Goal: Task Accomplishment & Management: Complete application form

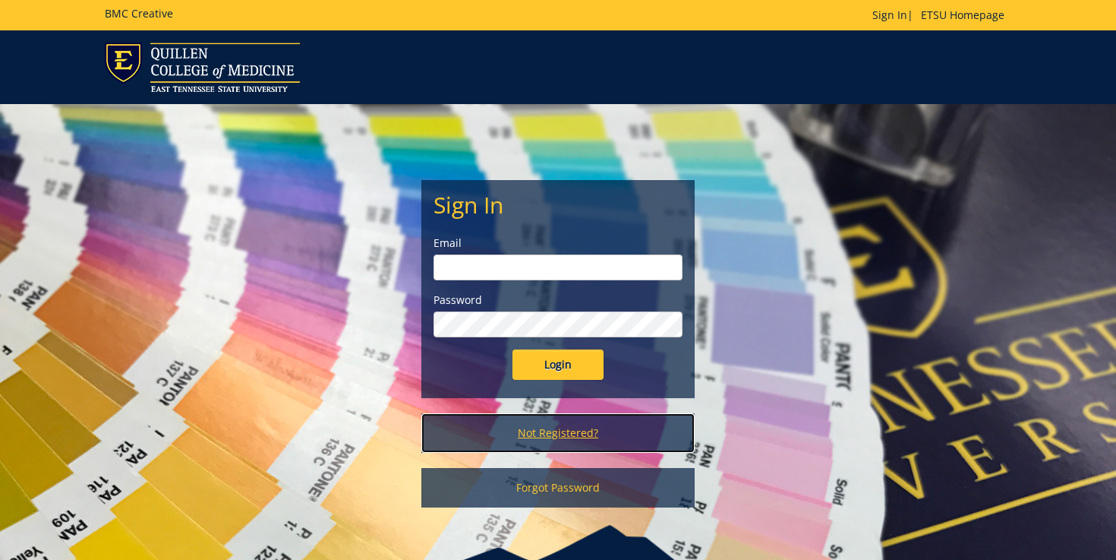
click at [543, 433] on link "Not Registered?" at bounding box center [557, 432] width 273 height 39
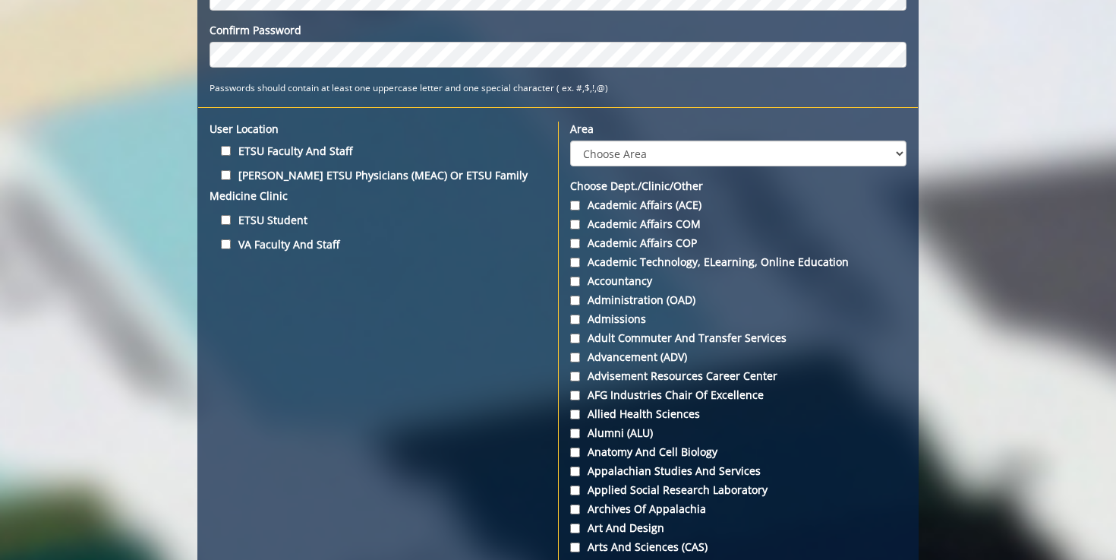
scroll to position [390, 0]
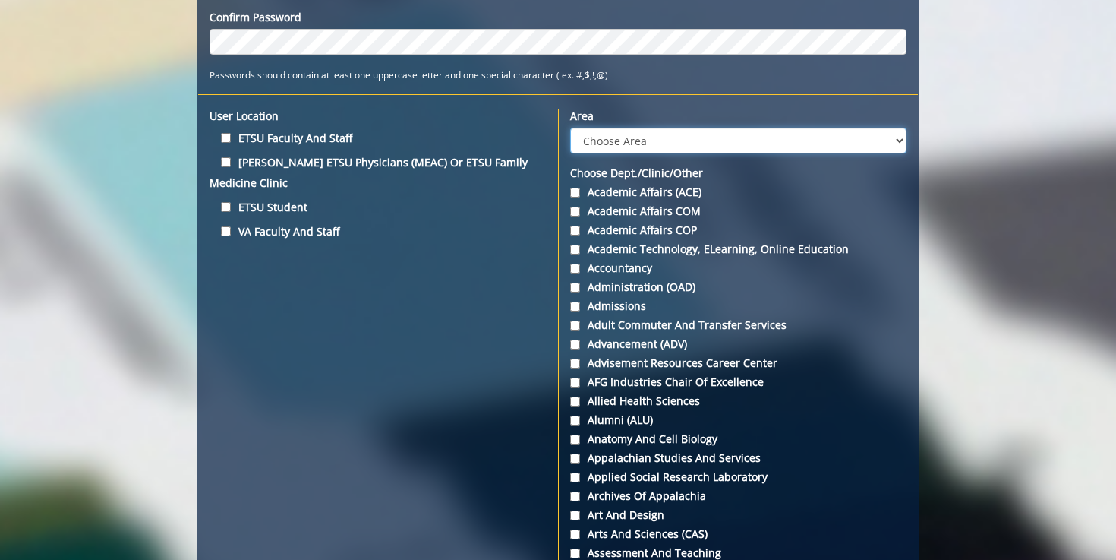
click at [661, 132] on select "Choose Area Administration Advancement (ADM) BucSports Business & Finance [PERS…" at bounding box center [738, 141] width 336 height 26
select select "29"
click at [570, 128] on select "Choose Area Administration Advancement (ADM) BucSports Business & Finance [PERS…" at bounding box center [738, 141] width 336 height 26
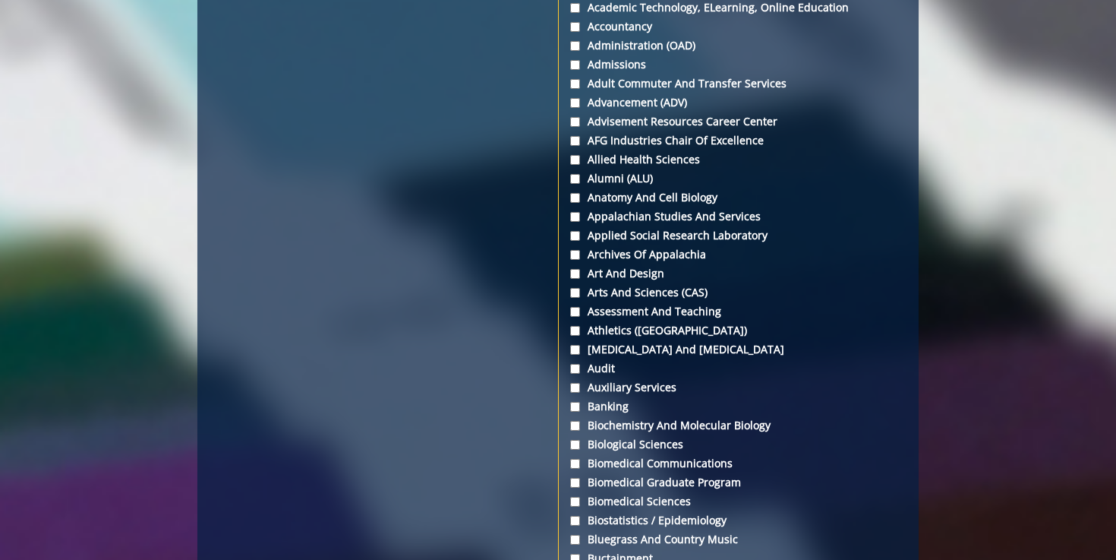
scroll to position [0, 0]
